Goal: Task Accomplishment & Management: Manage account settings

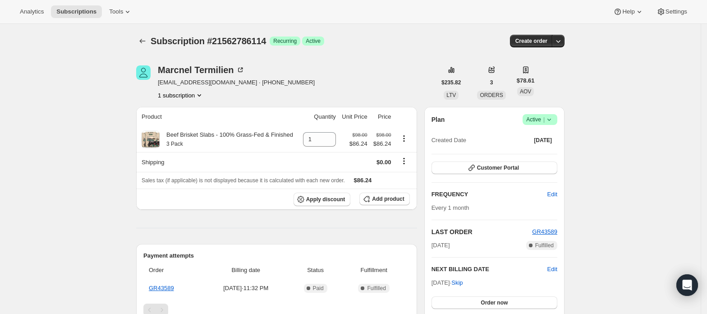
click at [180, 96] on button "1 subscription" at bounding box center [181, 95] width 46 height 9
click at [545, 117] on span "|" at bounding box center [544, 119] width 1 height 7
click at [543, 150] on span "Cancel subscription" at bounding box center [543, 152] width 51 height 7
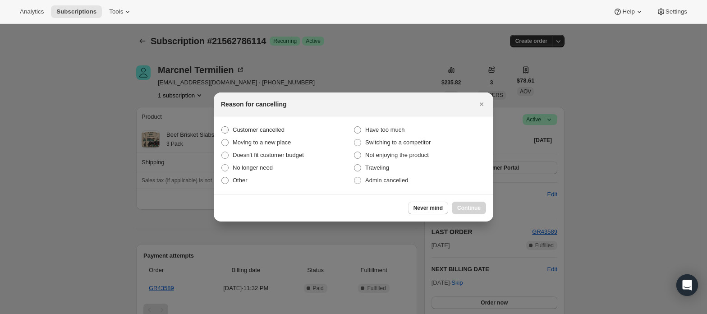
click at [266, 130] on span "Customer cancelled" at bounding box center [259, 129] width 52 height 7
click at [222, 127] on input "Customer cancelled" at bounding box center [221, 126] width 0 height 0
radio input "true"
click at [466, 207] on span "Continue" at bounding box center [468, 207] width 23 height 7
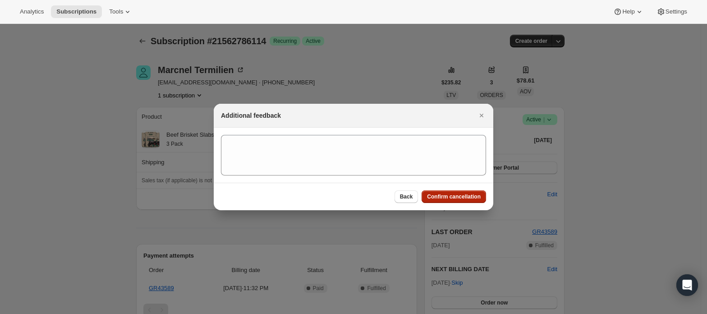
click at [438, 197] on span "Confirm cancellation" at bounding box center [454, 196] width 54 height 7
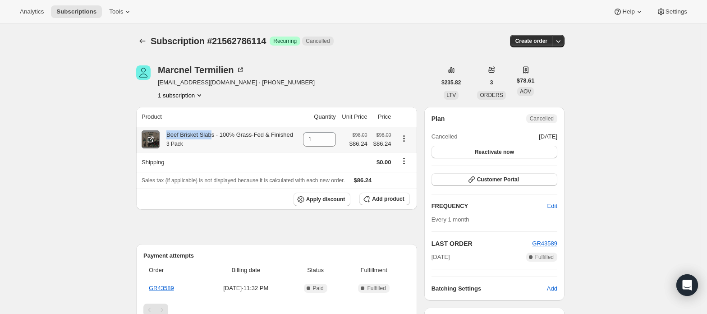
drag, startPoint x: 210, startPoint y: 138, endPoint x: 162, endPoint y: 138, distance: 47.8
click at [162, 138] on div "Beef Brisket Slabs - 100% Grass-Fed & Finished 3 Pack" at bounding box center [219, 139] width 155 height 18
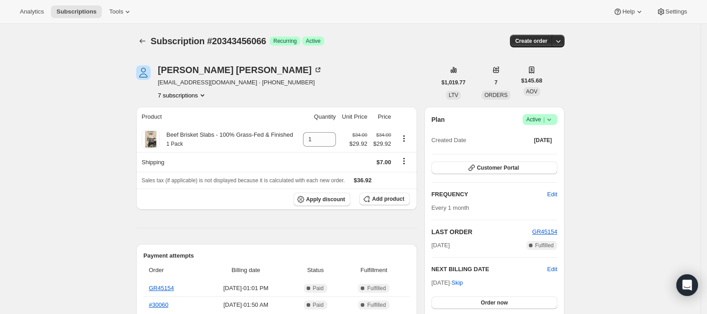
click at [188, 97] on button "7 subscriptions" at bounding box center [182, 95] width 49 height 9
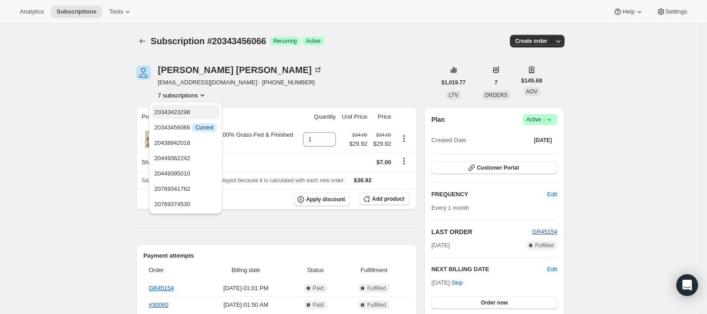
click at [196, 112] on span "20343423298" at bounding box center [185, 112] width 63 height 9
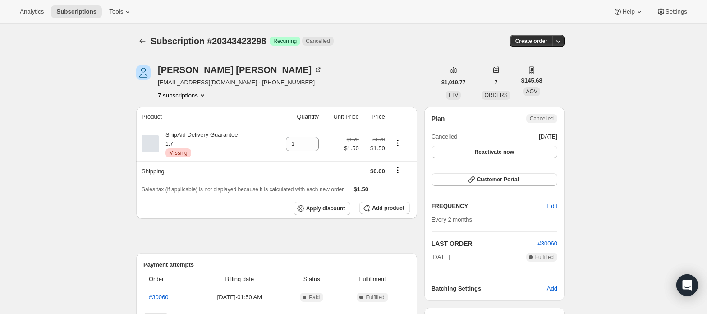
click at [200, 96] on icon "Product actions" at bounding box center [202, 95] width 9 height 9
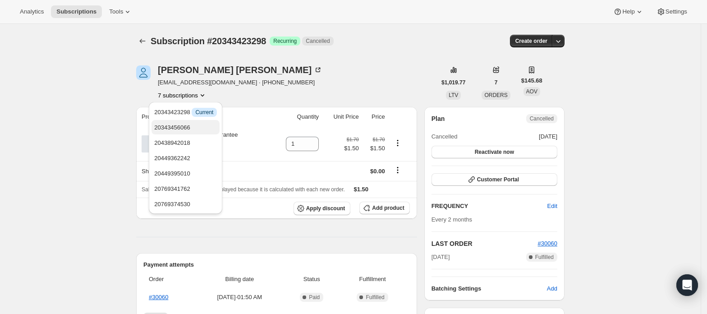
click at [200, 126] on span "20343456066" at bounding box center [185, 127] width 63 height 9
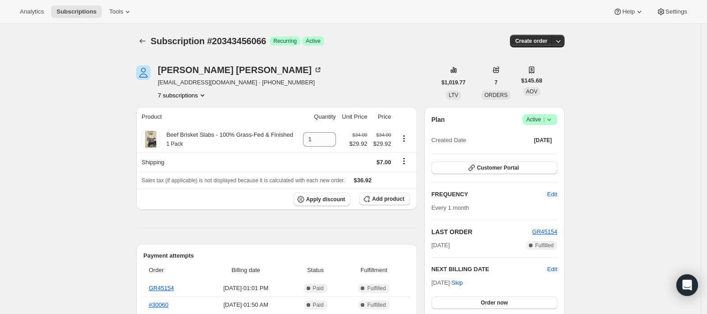
click at [200, 97] on icon "Product actions" at bounding box center [202, 95] width 9 height 9
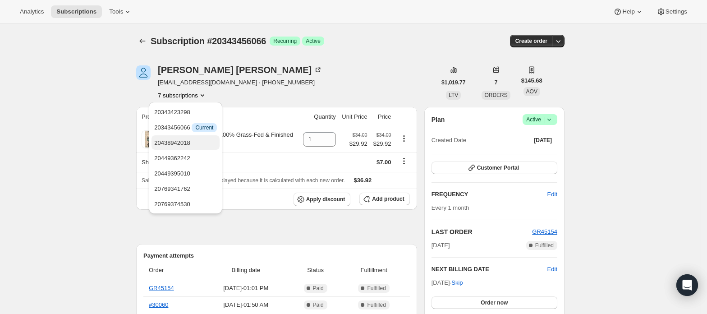
click at [201, 143] on span "20438942018" at bounding box center [185, 142] width 63 height 9
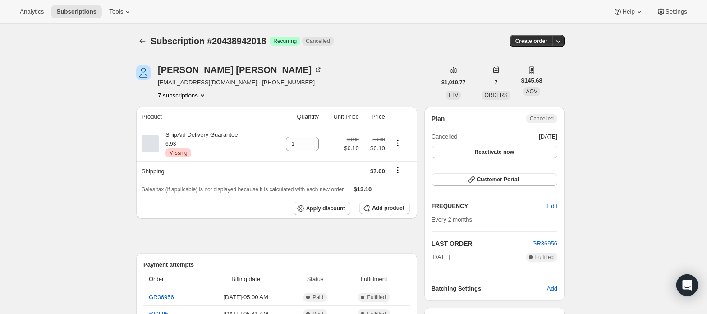
click at [198, 96] on button "7 subscriptions" at bounding box center [182, 95] width 49 height 9
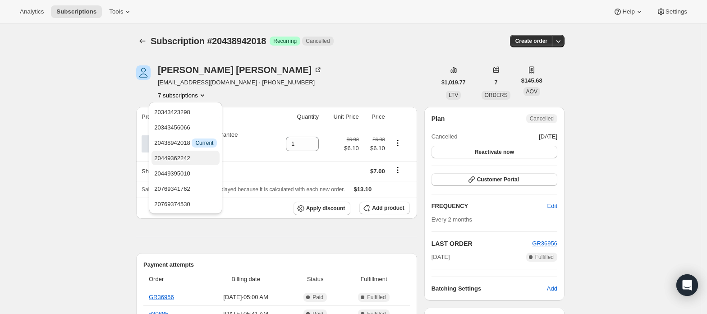
click at [205, 156] on span "20449362242" at bounding box center [185, 158] width 63 height 9
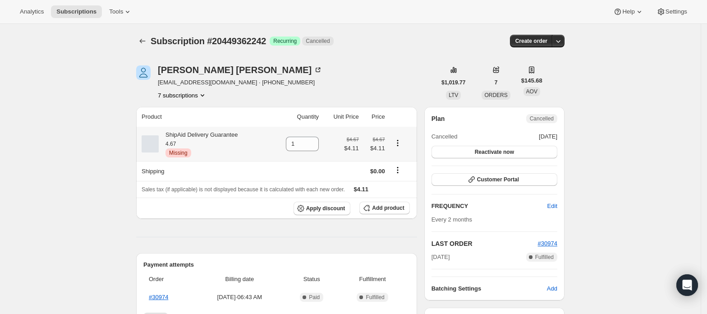
click at [193, 95] on button "7 subscriptions" at bounding box center [182, 95] width 49 height 9
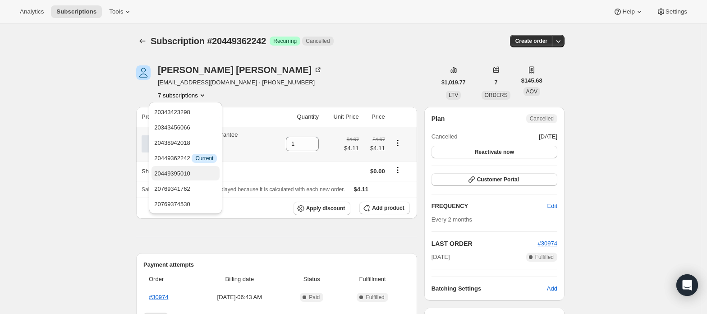
click at [185, 172] on span "20449395010" at bounding box center [172, 173] width 36 height 7
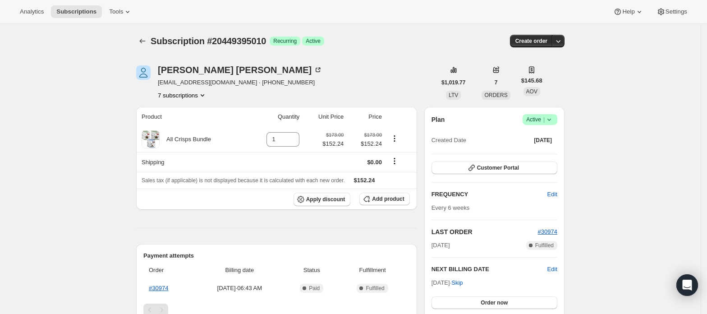
click at [198, 96] on button "7 subscriptions" at bounding box center [182, 95] width 49 height 9
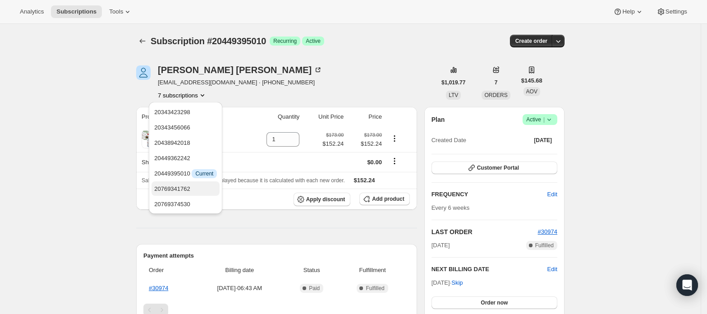
click at [189, 190] on span "20769341762" at bounding box center [172, 188] width 36 height 7
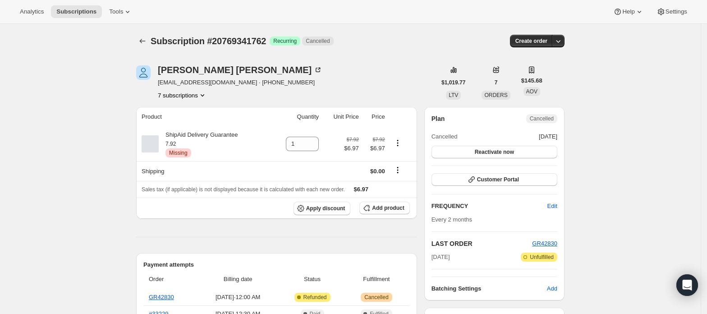
click at [189, 94] on button "7 subscriptions" at bounding box center [182, 95] width 49 height 9
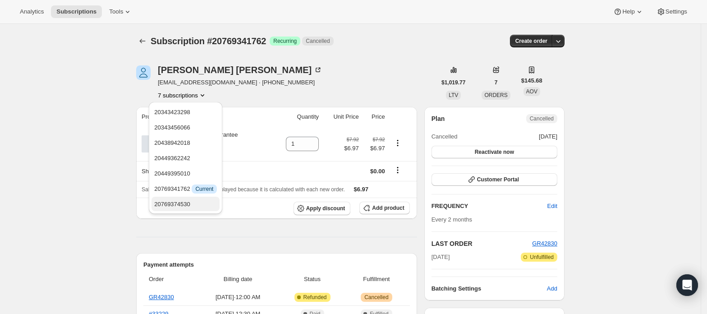
click at [189, 201] on span "20769374530" at bounding box center [185, 204] width 63 height 9
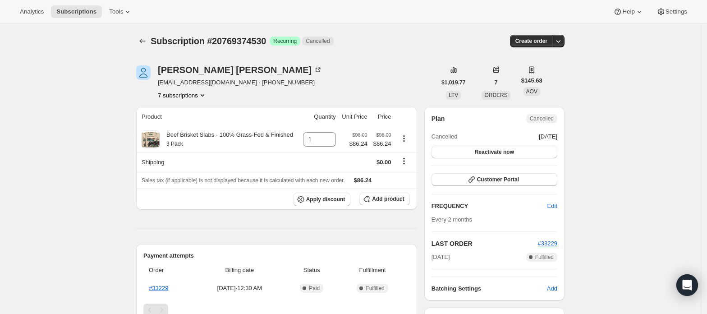
click at [198, 92] on button "7 subscriptions" at bounding box center [182, 95] width 49 height 9
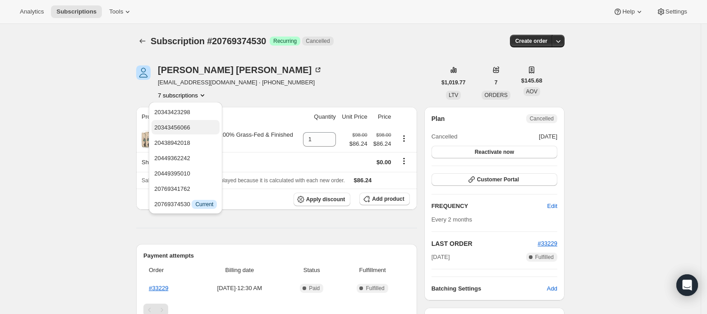
click at [193, 124] on span "20343456066" at bounding box center [185, 127] width 63 height 9
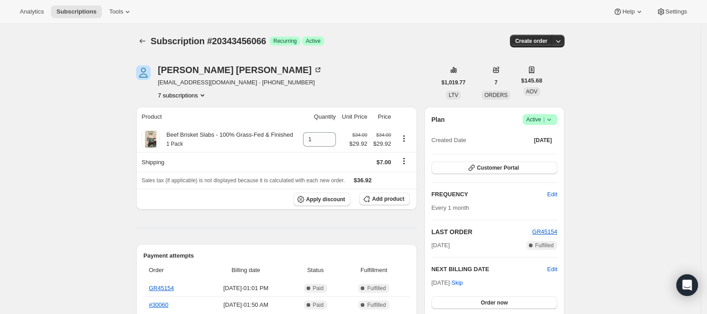
click at [192, 96] on button "7 subscriptions" at bounding box center [182, 95] width 49 height 9
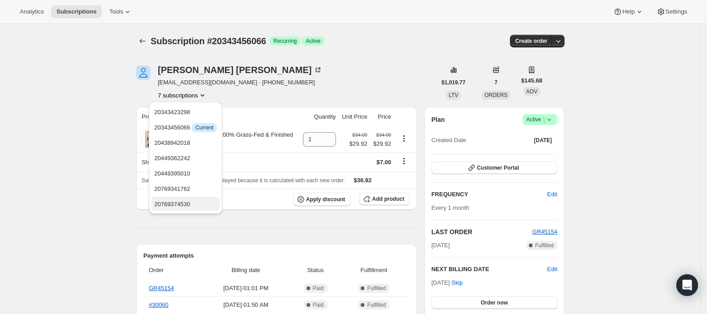
click at [180, 208] on span "20769374530" at bounding box center [172, 204] width 36 height 7
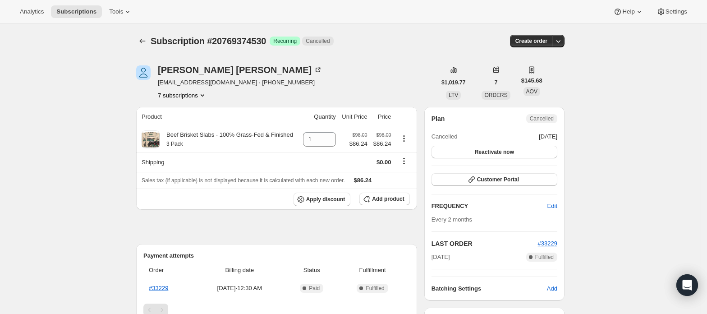
click at [206, 94] on icon "Product actions" at bounding box center [202, 95] width 9 height 9
click at [194, 98] on button "7 subscriptions" at bounding box center [182, 95] width 49 height 9
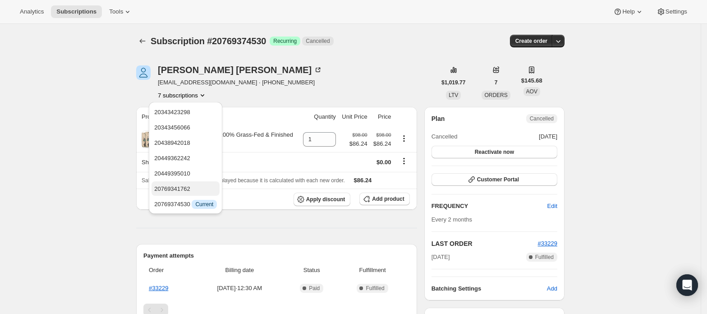
click at [166, 189] on span "20769341762" at bounding box center [172, 188] width 36 height 7
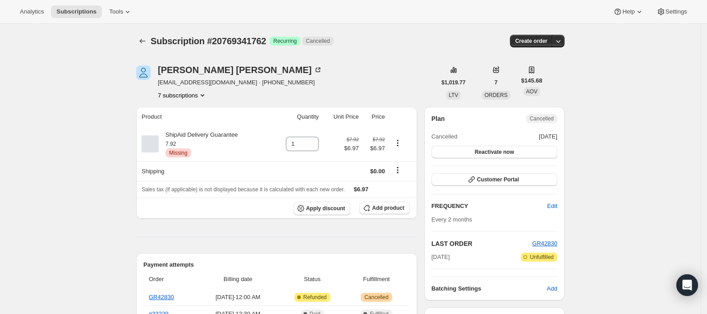
click at [191, 96] on button "7 subscriptions" at bounding box center [182, 95] width 49 height 9
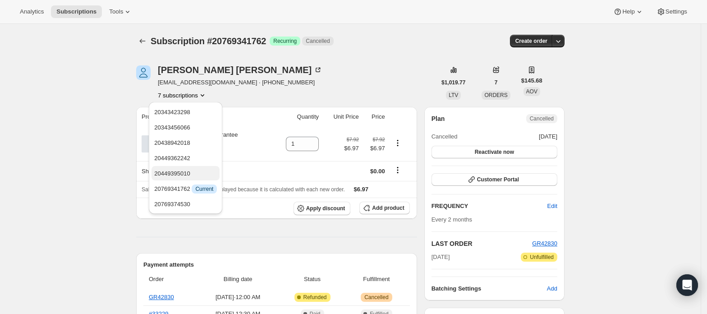
click at [182, 171] on span "20449395010" at bounding box center [172, 173] width 36 height 7
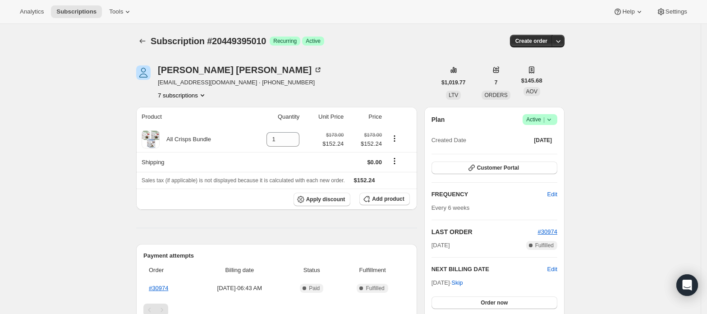
click at [203, 94] on icon "Product actions" at bounding box center [202, 95] width 9 height 9
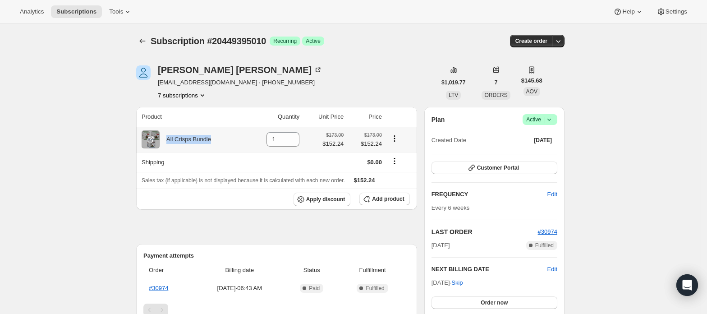
drag, startPoint x: 219, startPoint y: 140, endPoint x: 167, endPoint y: 132, distance: 52.4
click at [167, 132] on div "All Crisps Bundle" at bounding box center [193, 139] width 103 height 18
copy div "All Crisps Bundle"
drag, startPoint x: 219, startPoint y: 82, endPoint x: 158, endPoint y: 87, distance: 61.1
click at [158, 87] on div "[PERSON_NAME] [EMAIL_ADDRESS][DOMAIN_NAME] · [PHONE_NUMBER] 7 subscriptions" at bounding box center [286, 82] width 300 height 34
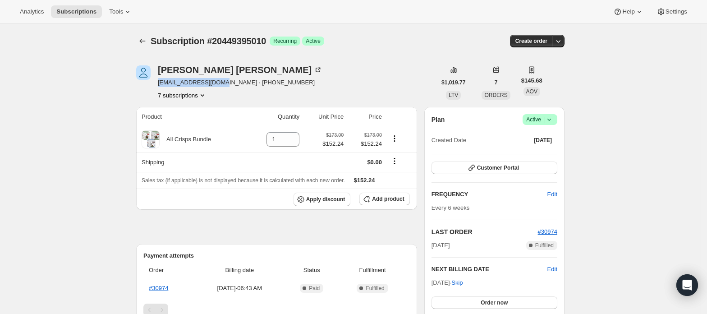
copy span "[EMAIL_ADDRESS][DOMAIN_NAME]"
click at [177, 97] on button "7 subscriptions" at bounding box center [182, 95] width 49 height 9
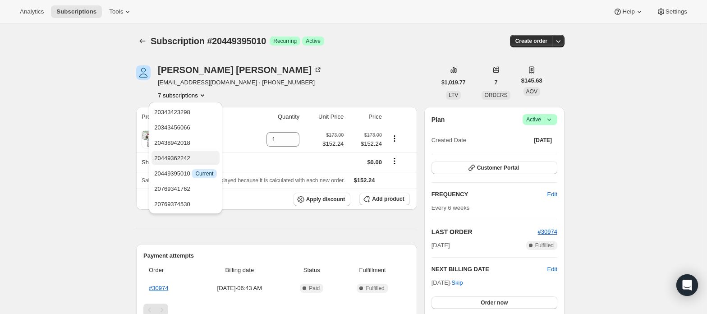
click at [194, 160] on span "20449362242" at bounding box center [185, 158] width 63 height 9
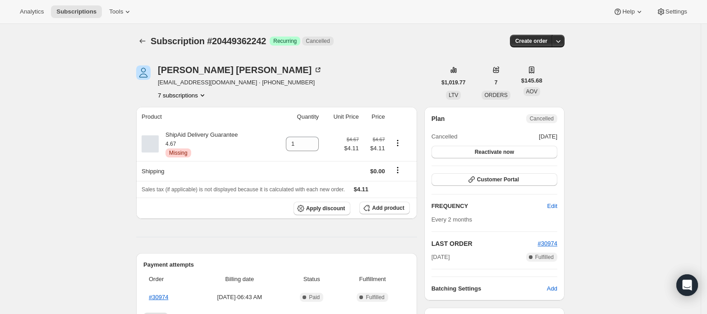
click at [197, 96] on button "7 subscriptions" at bounding box center [182, 95] width 49 height 9
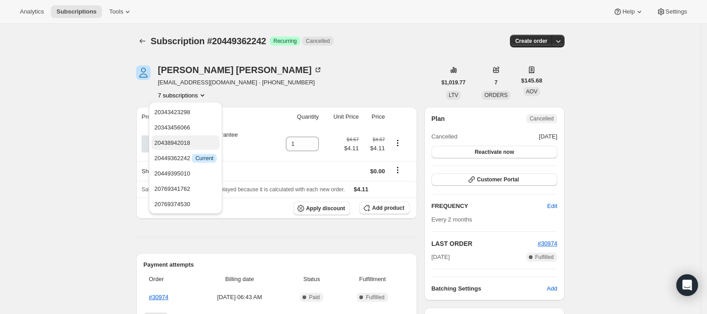
click at [196, 141] on span "20438942018" at bounding box center [185, 142] width 63 height 9
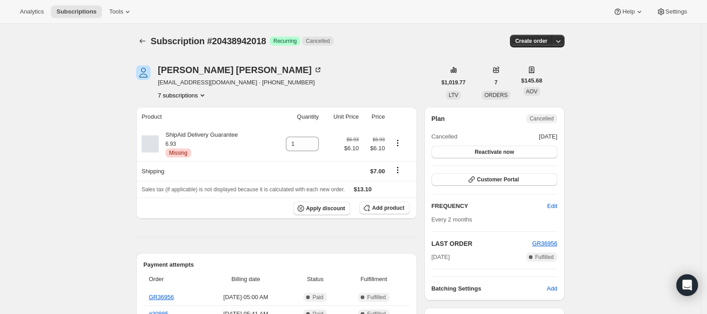
click at [204, 97] on icon "Product actions" at bounding box center [202, 95] width 9 height 9
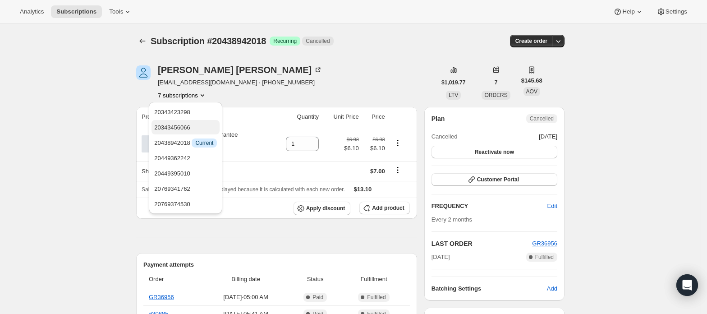
click at [190, 128] on span "20343456066" at bounding box center [185, 127] width 63 height 9
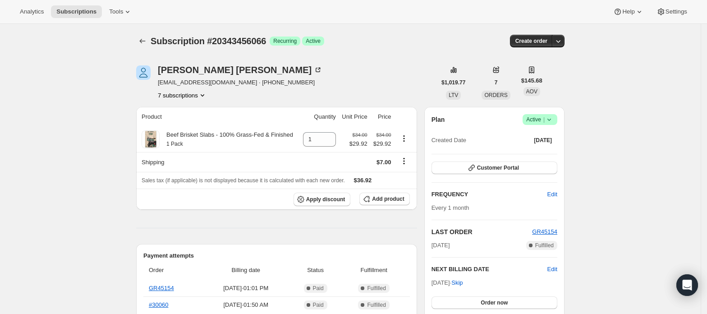
click at [188, 94] on button "7 subscriptions" at bounding box center [182, 95] width 49 height 9
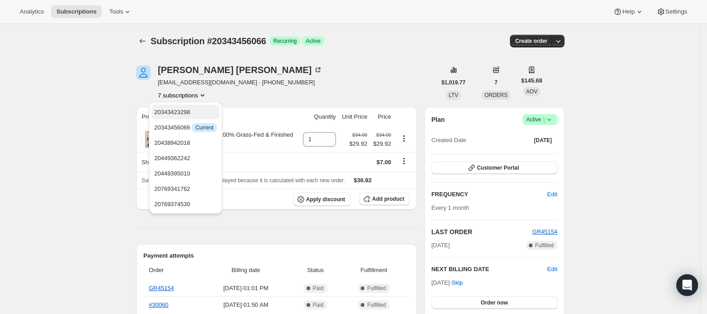
click at [187, 109] on span "20343423298" at bounding box center [172, 112] width 36 height 7
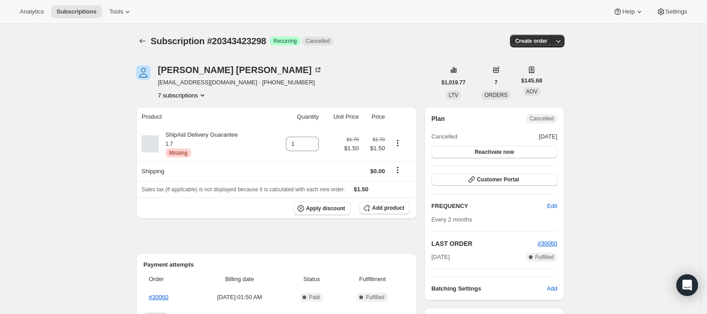
click at [197, 97] on button "7 subscriptions" at bounding box center [182, 95] width 49 height 9
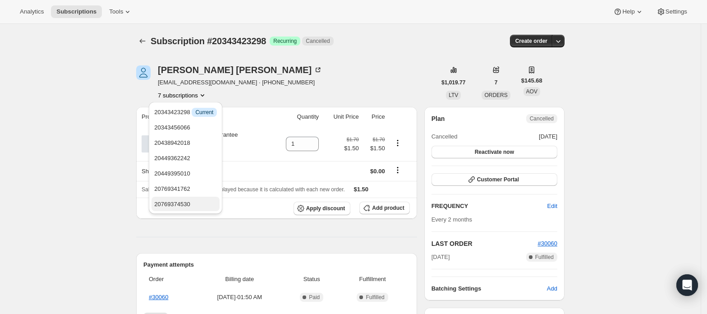
click at [177, 203] on span "20769374530" at bounding box center [172, 204] width 36 height 7
